Goal: Information Seeking & Learning: Learn about a topic

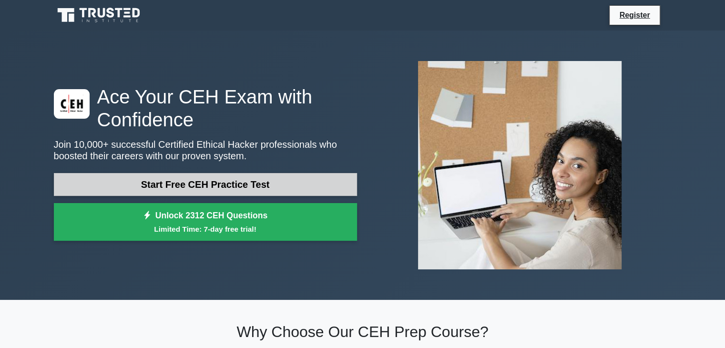
click at [251, 179] on link "Start Free CEH Practice Test" at bounding box center [205, 184] width 303 height 23
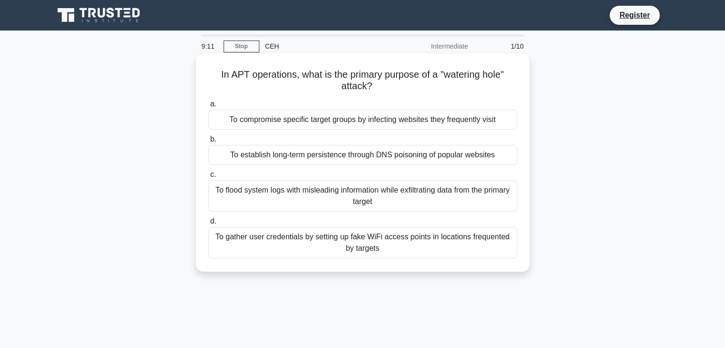
click at [303, 195] on div "To flood system logs with misleading information while exfiltrating data from t…" at bounding box center [362, 195] width 309 height 31
click at [208, 178] on input "c. To flood system logs with misleading information while exfiltrating data fro…" at bounding box center [208, 175] width 0 height 6
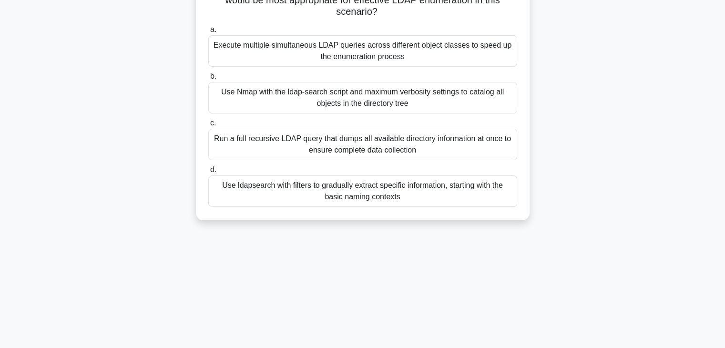
scroll to position [127, 0]
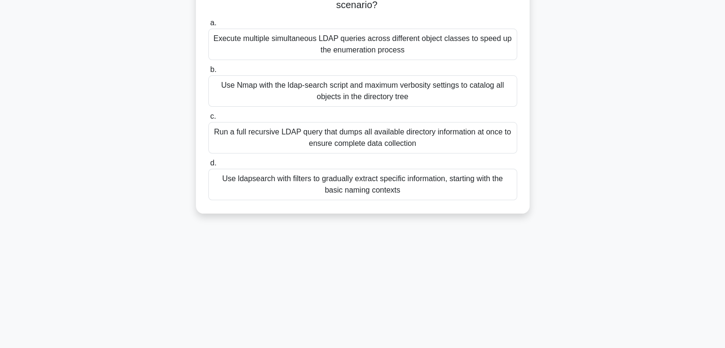
click at [298, 93] on div "Use Nmap with the ldap-search script and maximum verbosity settings to catalog …" at bounding box center [362, 90] width 309 height 31
click at [208, 73] on input "b. Use Nmap with the ldap-search script and maximum verbosity settings to catal…" at bounding box center [208, 70] width 0 height 6
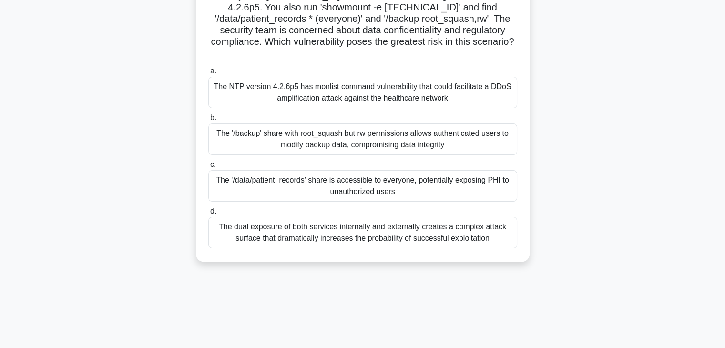
click at [296, 217] on div "The dual exposure of both services internally and externally creates a complex …" at bounding box center [362, 232] width 309 height 31
click at [208, 214] on input "d. The dual exposure of both services internally and externally creates a compl…" at bounding box center [208, 211] width 0 height 6
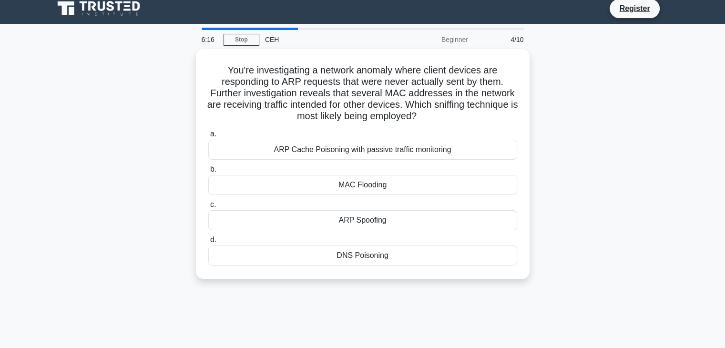
scroll to position [0, 0]
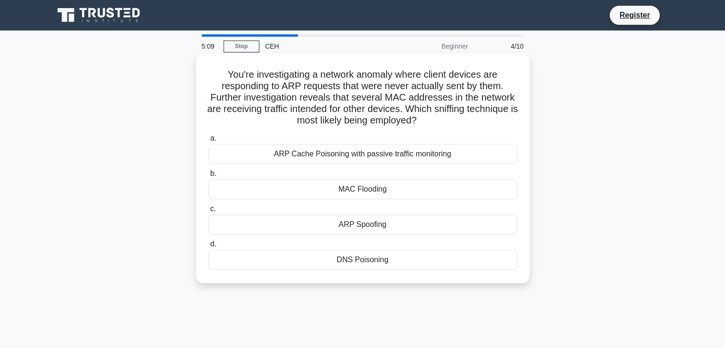
click at [392, 159] on div "ARP Cache Poisoning with passive traffic monitoring" at bounding box center [362, 154] width 309 height 20
click at [208, 142] on input "[PERSON_NAME] Cache Poisoning with passive traffic monitoring" at bounding box center [208, 138] width 0 height 6
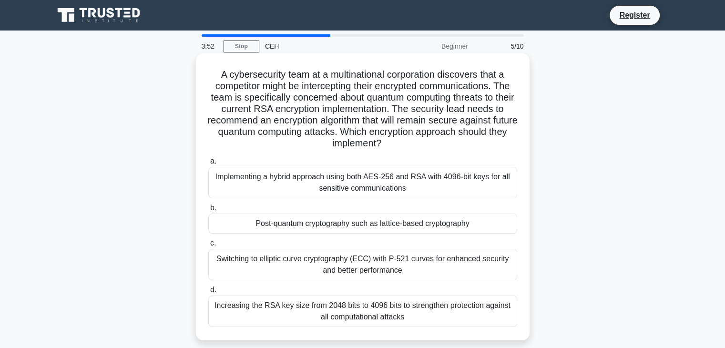
click at [354, 187] on div "Implementing a hybrid approach using both AES-256 and RSA with 4096-bit keys fo…" at bounding box center [362, 182] width 309 height 31
click at [208, 164] on input "a. Implementing a hybrid approach using both AES-256 and RSA with 4096-bit keys…" at bounding box center [208, 161] width 0 height 6
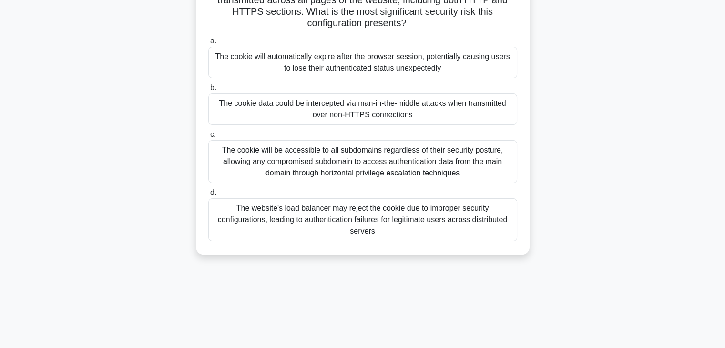
scroll to position [127, 0]
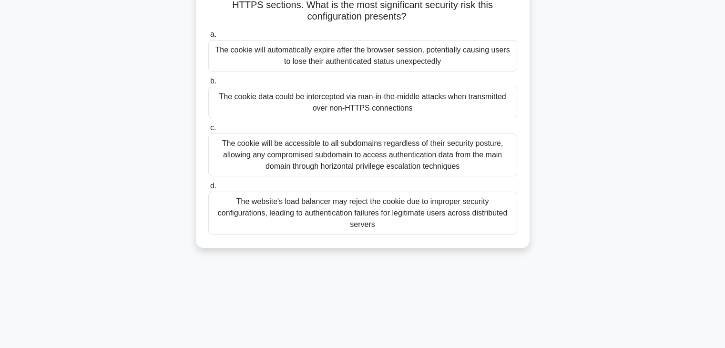
click at [351, 152] on div "The cookie will be accessible to all subdomains regardless of their security po…" at bounding box center [362, 154] width 309 height 43
click at [208, 131] on input "c. The cookie will be accessible to all subdomains regardless of their security…" at bounding box center [208, 128] width 0 height 6
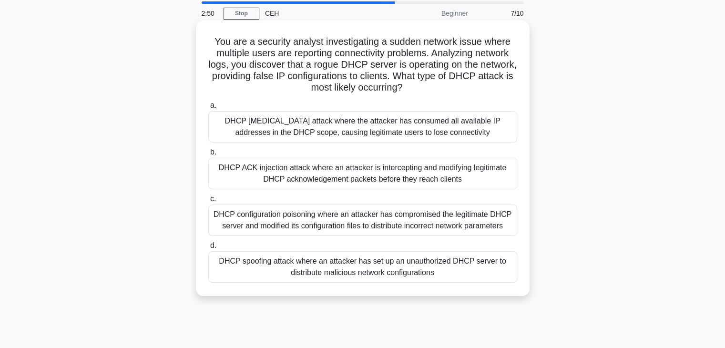
scroll to position [0, 0]
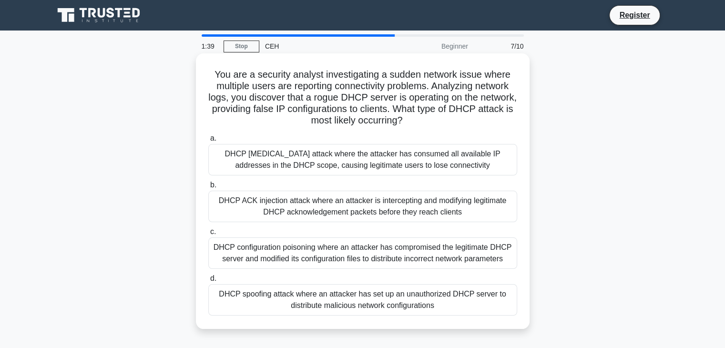
click at [330, 298] on div "DHCP spoofing attack where an attacker has set up an unauthorized DHCP server t…" at bounding box center [362, 299] width 309 height 31
click at [208, 282] on input "d. DHCP spoofing attack where an attacker has set up an unauthorized DHCP serve…" at bounding box center [208, 278] width 0 height 6
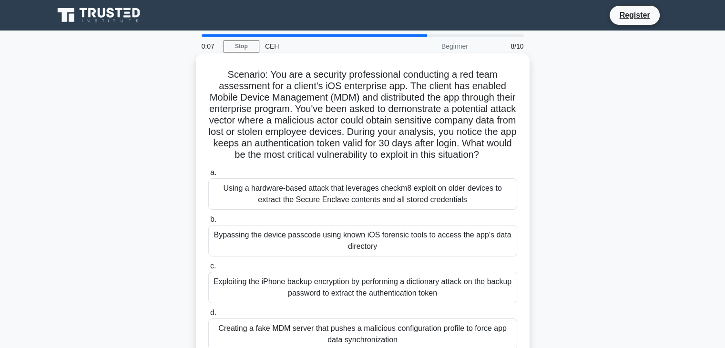
scroll to position [127, 0]
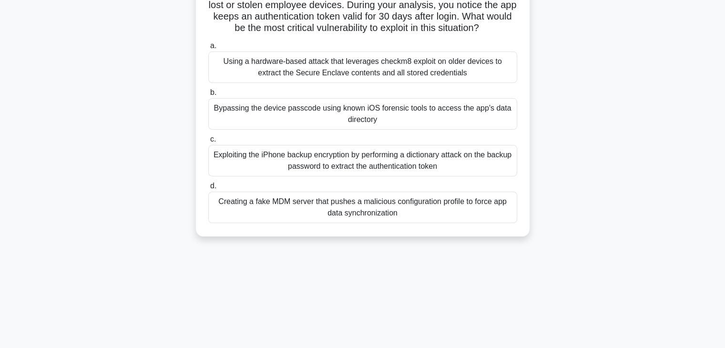
click at [315, 176] on div "Exploiting the iPhone backup encryption by performing a dictionary attack on th…" at bounding box center [362, 160] width 309 height 31
click at [208, 142] on input "c. Exploiting the iPhone backup encryption by performing a dictionary attack on…" at bounding box center [208, 139] width 0 height 6
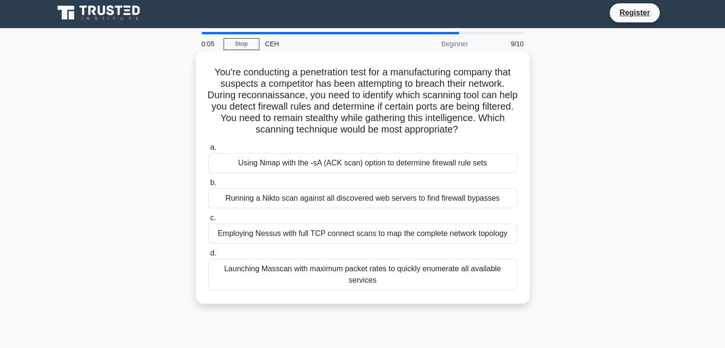
scroll to position [0, 0]
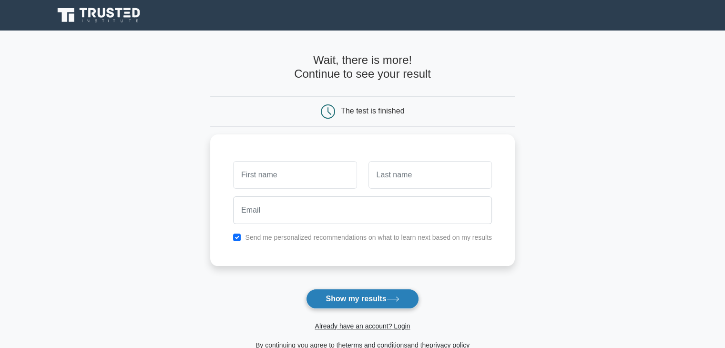
click at [355, 294] on button "Show my results" at bounding box center [362, 299] width 112 height 20
type input "j"
click at [372, 297] on button "Show my results" at bounding box center [362, 299] width 112 height 20
type input "j"
click at [365, 295] on button "Show my results" at bounding box center [362, 299] width 112 height 20
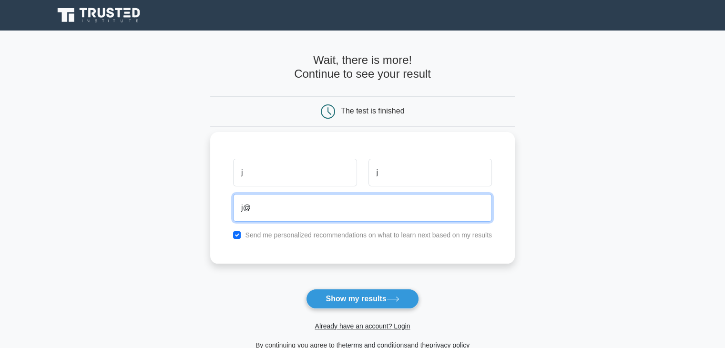
click at [246, 208] on input "j@" at bounding box center [362, 208] width 259 height 28
drag, startPoint x: 302, startPoint y: 208, endPoint x: 225, endPoint y: 200, distance: 77.2
click at [225, 200] on div "j j jaaaaaaaaaaaaaaa@ Send me personalized recommendations on what to learn nex…" at bounding box center [362, 198] width 304 height 132
click at [299, 206] on input "j@" at bounding box center [362, 208] width 259 height 28
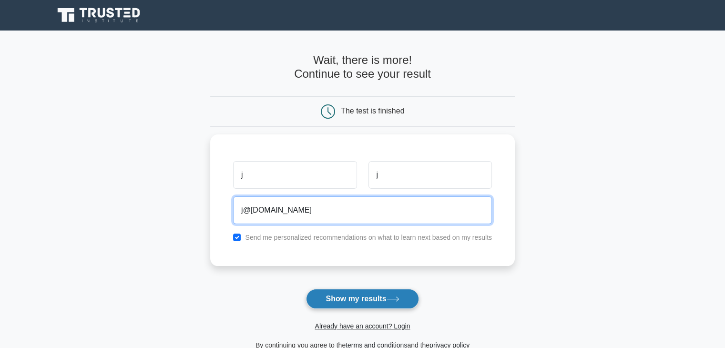
type input "j@[DOMAIN_NAME]"
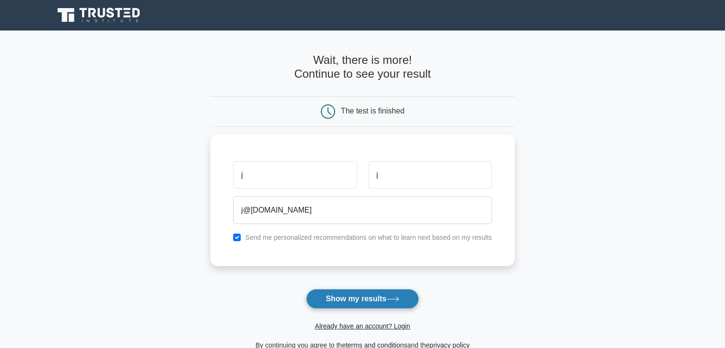
click at [349, 292] on button "Show my results" at bounding box center [362, 299] width 112 height 20
